Goal: Information Seeking & Learning: Learn about a topic

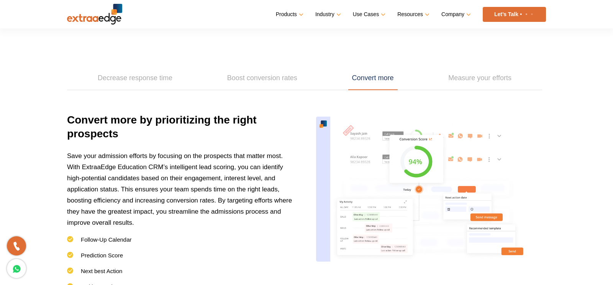
scroll to position [1080, 0]
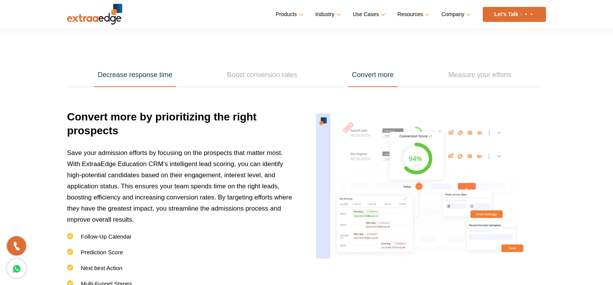
click at [156, 70] on link "Decrease response time" at bounding box center [135, 75] width 82 height 24
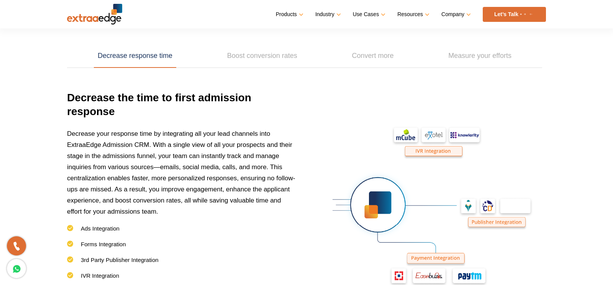
scroll to position [1085, 0]
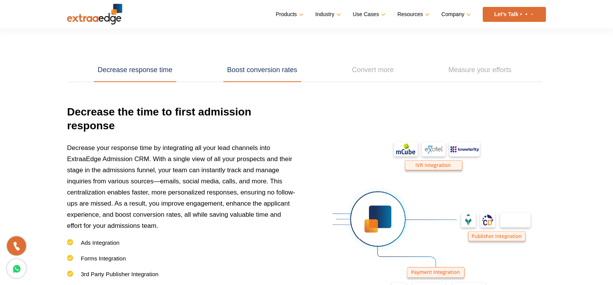
click at [247, 65] on link "Boost conversion rates" at bounding box center [262, 70] width 78 height 24
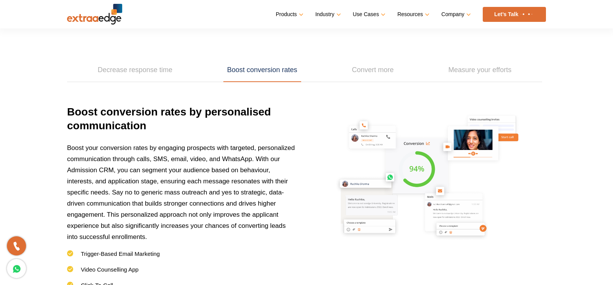
click at [346, 64] on ul "Decrease response time Boost conversion rates Convert more Measure your efforts" at bounding box center [304, 70] width 475 height 24
click at [363, 64] on link "Convert more" at bounding box center [372, 70] width 49 height 24
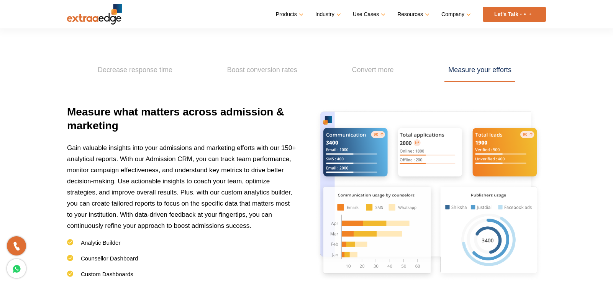
click at [475, 66] on link "Measure your efforts" at bounding box center [479, 70] width 71 height 24
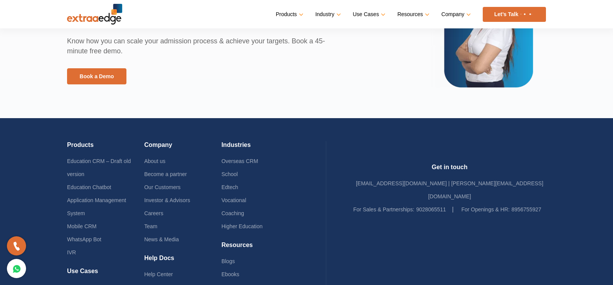
scroll to position [1829, 0]
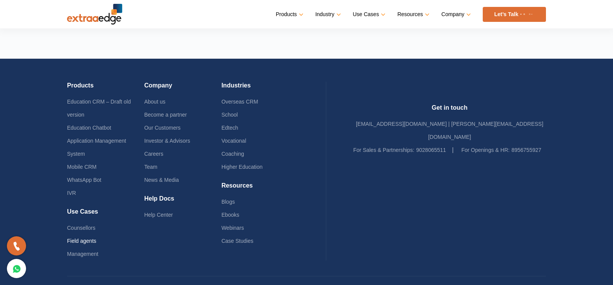
click at [83, 238] on link "Field agents" at bounding box center [81, 241] width 29 height 6
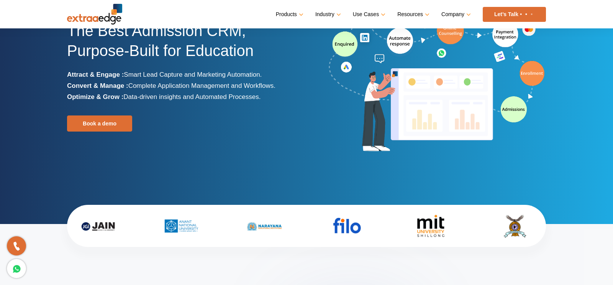
scroll to position [0, 0]
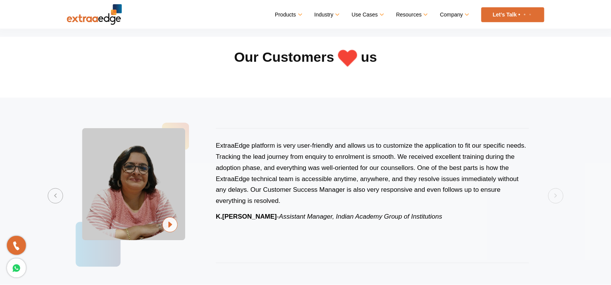
scroll to position [1499, 0]
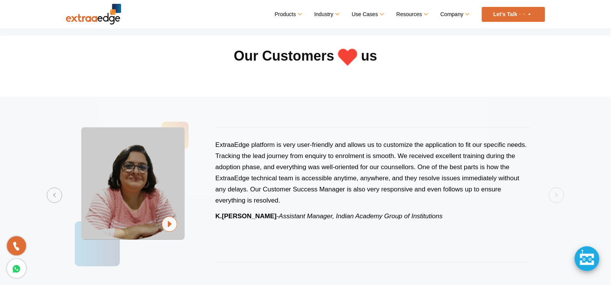
click at [171, 224] on img at bounding box center [169, 224] width 15 height 16
click at [168, 221] on img at bounding box center [169, 224] width 15 height 16
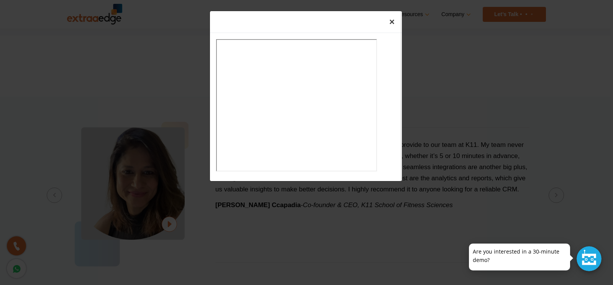
click at [390, 21] on span "×" at bounding box center [391, 21] width 5 height 10
click at [393, 25] on span "×" at bounding box center [391, 21] width 5 height 10
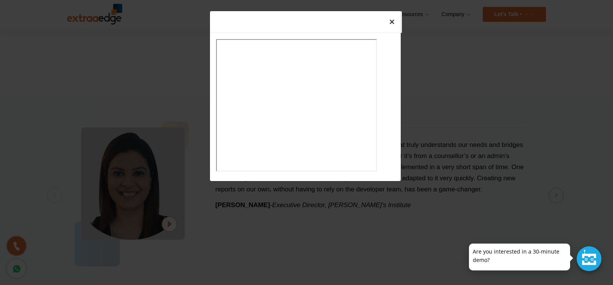
click at [392, 22] on span "×" at bounding box center [391, 21] width 5 height 10
click at [393, 23] on span "×" at bounding box center [391, 21] width 5 height 10
click at [416, 54] on div "×" at bounding box center [306, 142] width 613 height 285
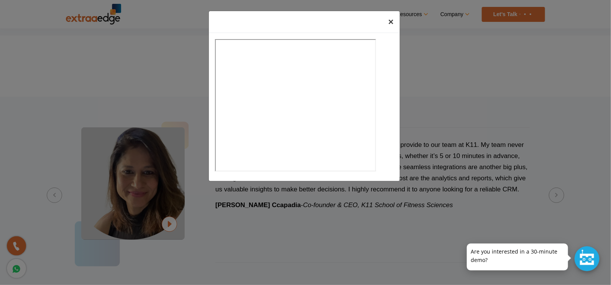
click at [390, 23] on span "×" at bounding box center [390, 21] width 5 height 10
click at [392, 22] on span "×" at bounding box center [390, 21] width 5 height 10
click at [391, 21] on span "×" at bounding box center [390, 21] width 5 height 10
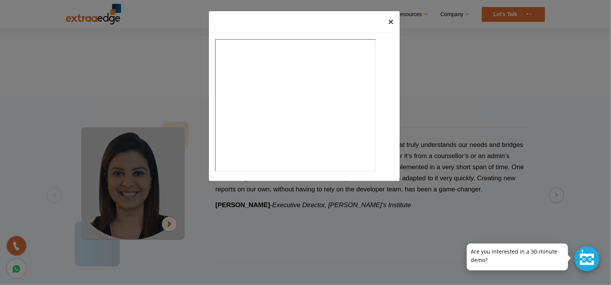
click at [390, 24] on span "×" at bounding box center [390, 21] width 5 height 10
click at [393, 23] on span "×" at bounding box center [390, 21] width 5 height 10
click at [393, 22] on span "×" at bounding box center [390, 21] width 5 height 10
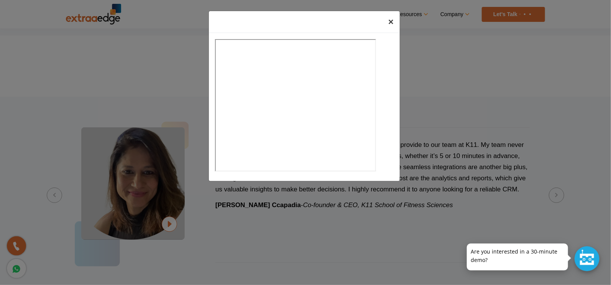
click at [393, 24] on span "×" at bounding box center [390, 21] width 5 height 10
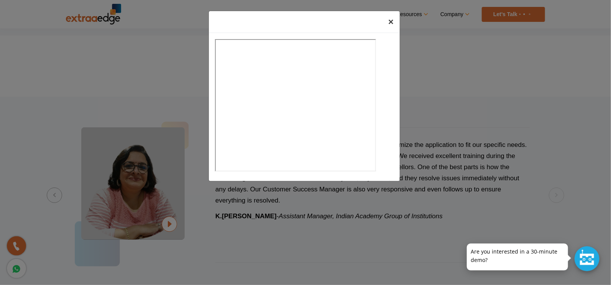
click at [392, 21] on span "×" at bounding box center [390, 21] width 5 height 10
click at [83, 40] on div "×" at bounding box center [305, 142] width 611 height 285
